Goal: Find specific page/section: Find specific page/section

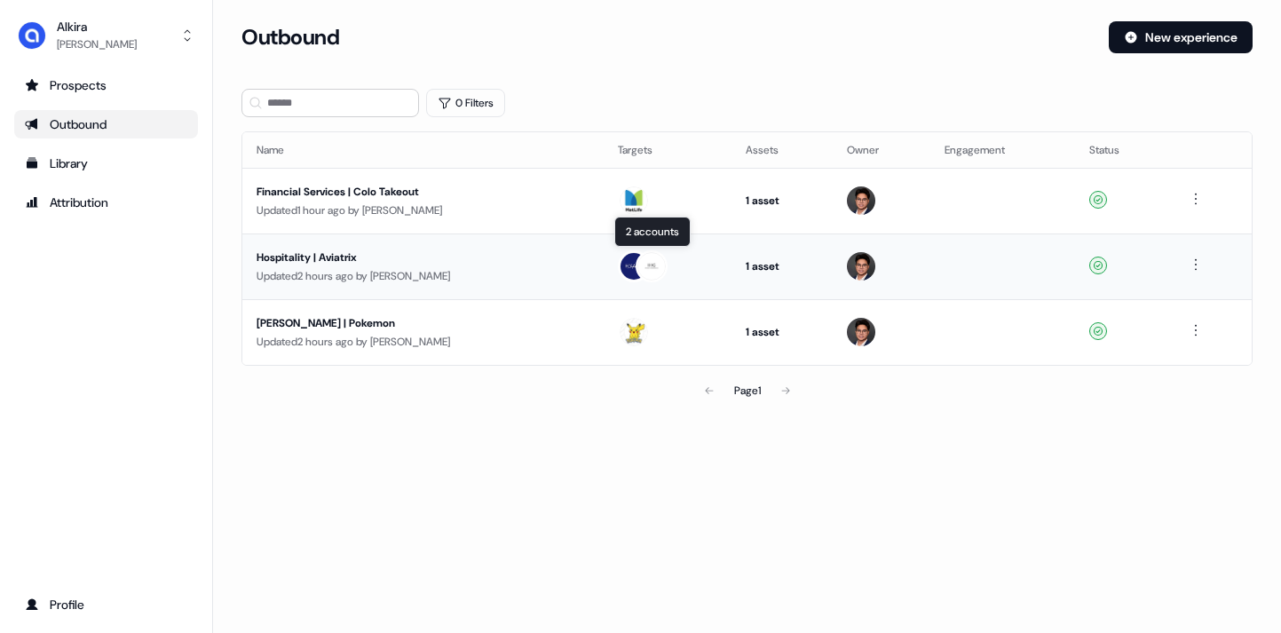
click at [627, 260] on img at bounding box center [634, 266] width 28 height 28
click at [622, 195] on img at bounding box center [634, 200] width 28 height 28
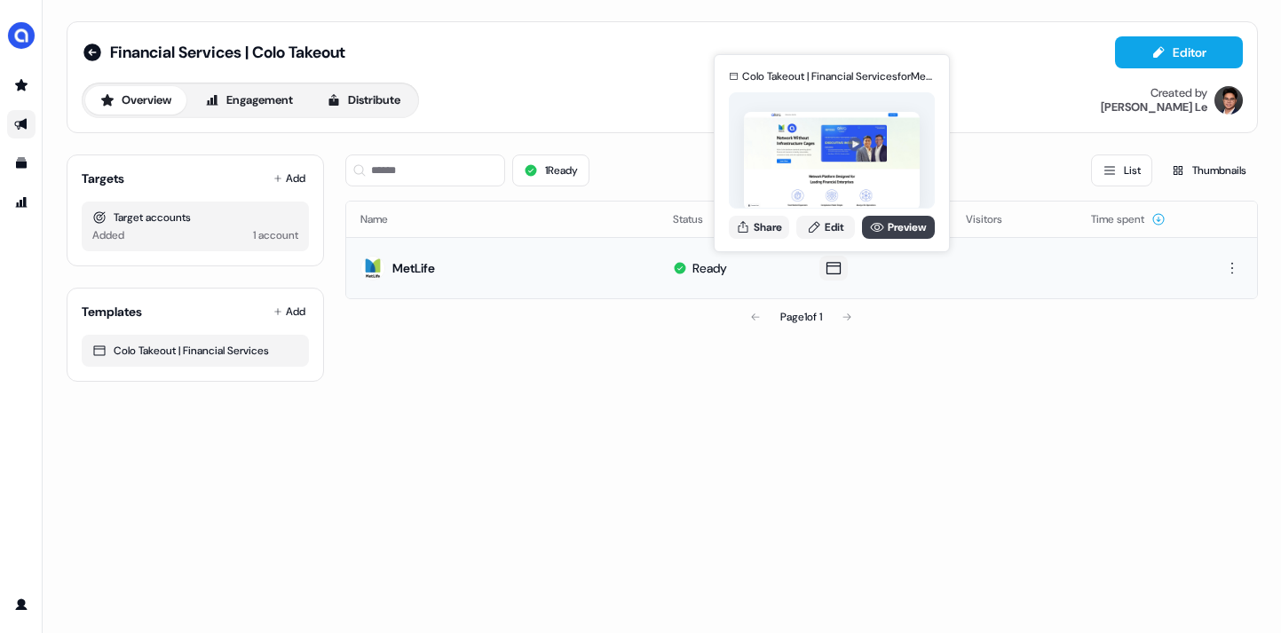
click at [889, 234] on link "Preview" at bounding box center [898, 227] width 73 height 23
